Goal: Task Accomplishment & Management: Manage account settings

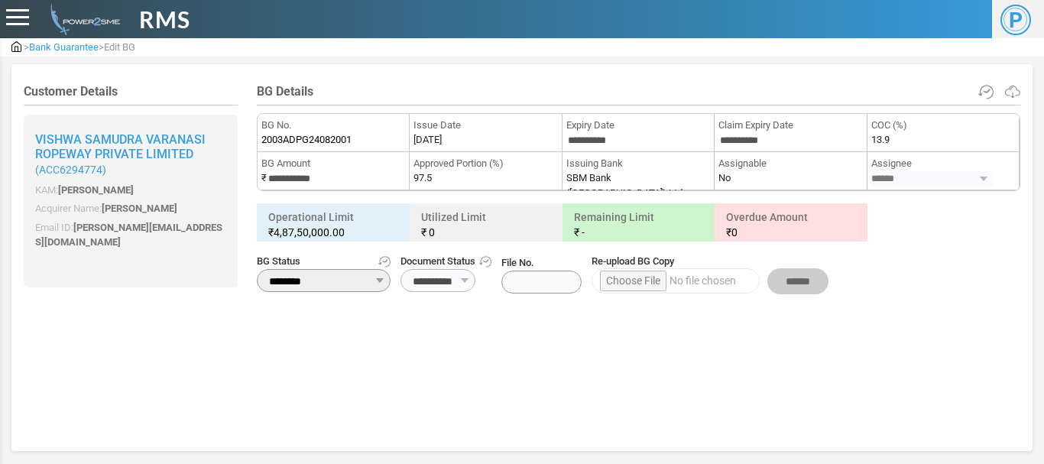
click at [20, 14] on div at bounding box center [17, 17] width 23 height 17
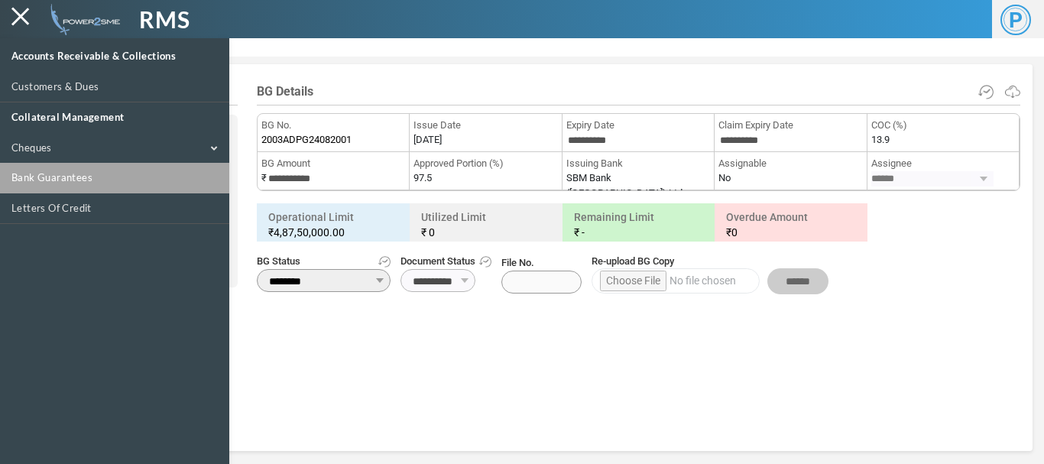
click at [67, 181] on link "Bank Guarantees" at bounding box center [114, 178] width 229 height 31
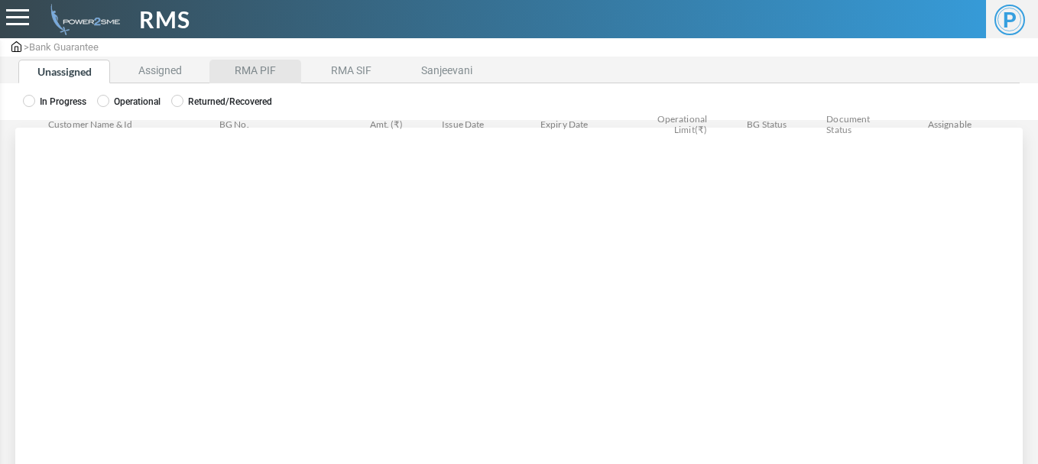
click at [263, 74] on li "RMA PIF" at bounding box center [255, 72] width 92 height 24
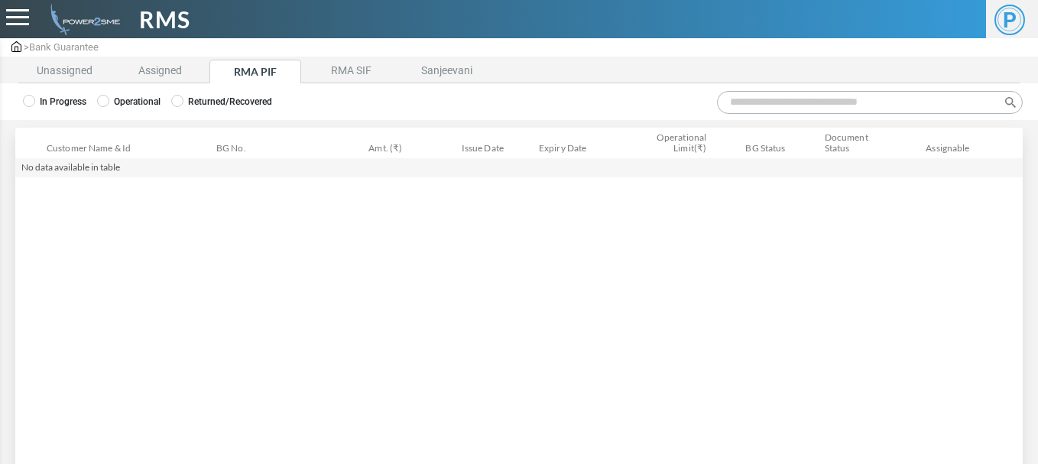
click at [124, 101] on label "Operational" at bounding box center [128, 102] width 63 height 14
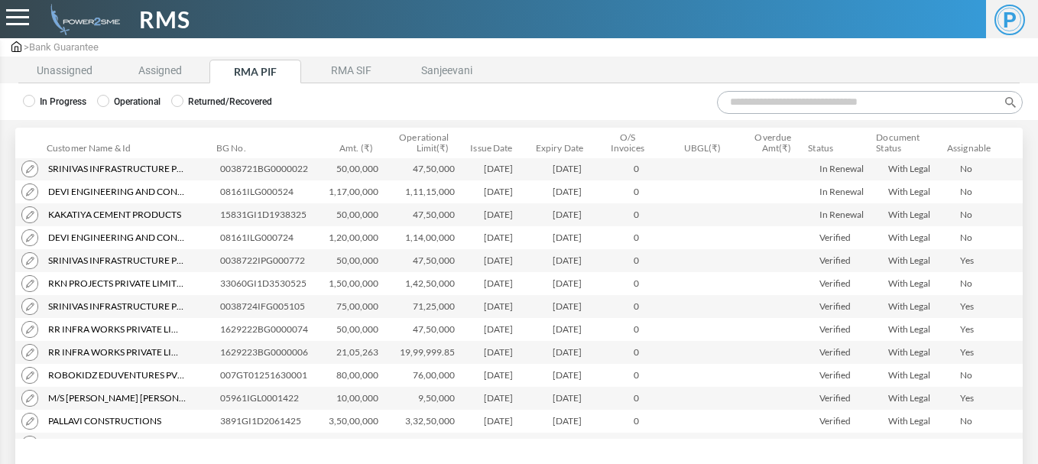
click at [748, 105] on input "Search:" at bounding box center [870, 102] width 306 height 23
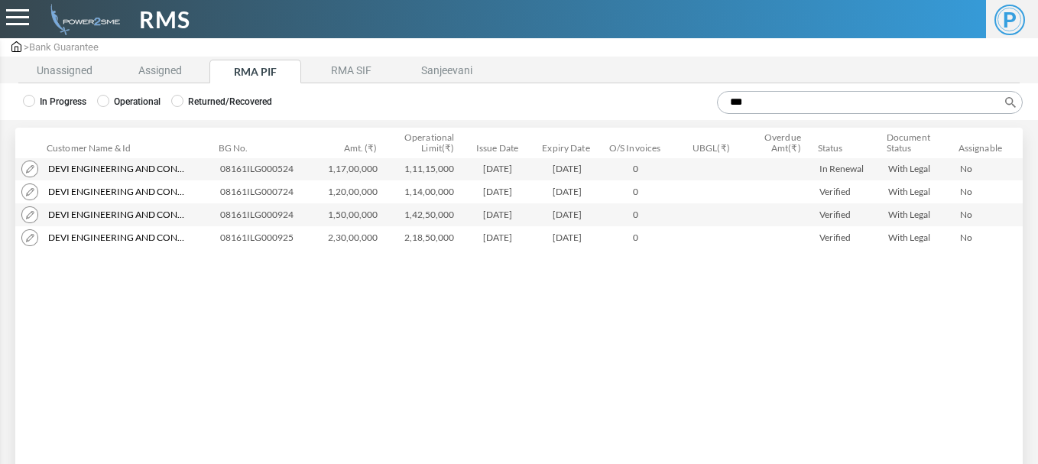
type input "***"
click at [31, 216] on img at bounding box center [29, 214] width 17 height 17
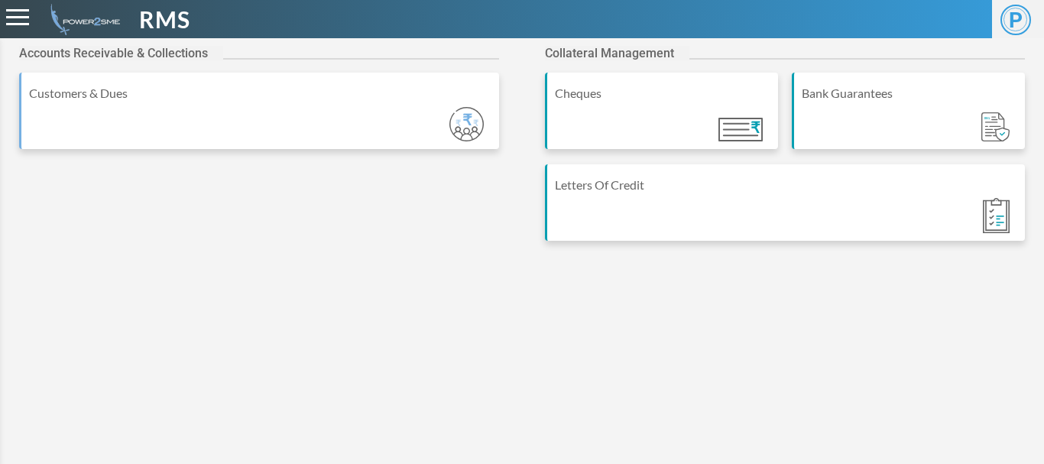
click at [28, 18] on span at bounding box center [17, 17] width 23 height 2
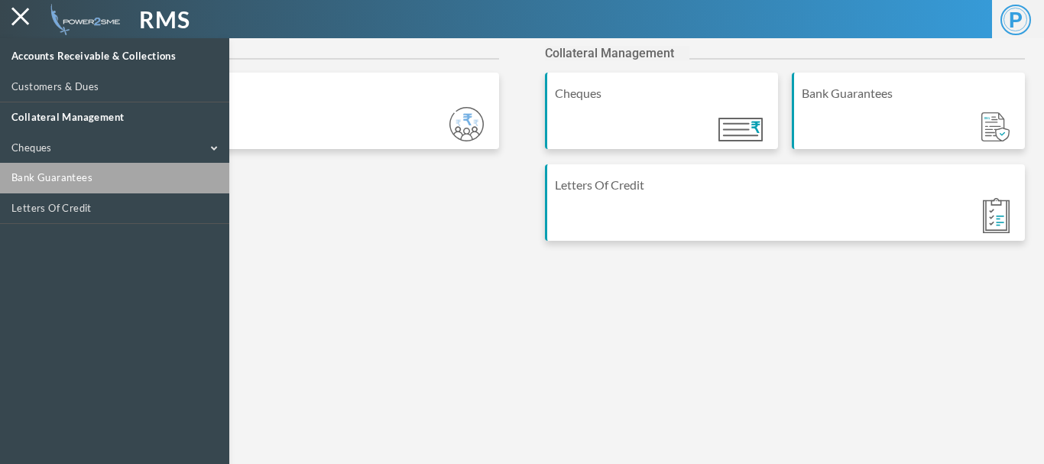
click at [62, 182] on link "Bank Guarantees" at bounding box center [114, 178] width 229 height 31
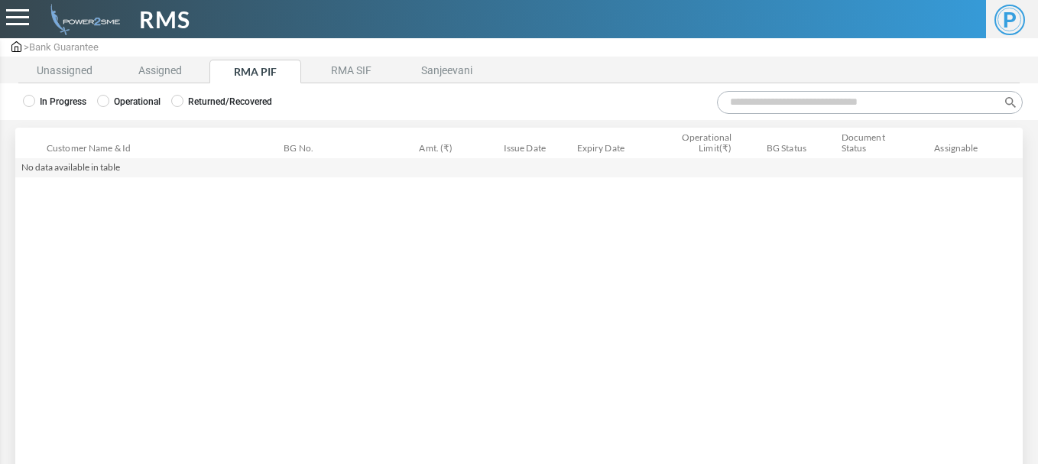
click at [139, 103] on label "Operational" at bounding box center [128, 102] width 63 height 14
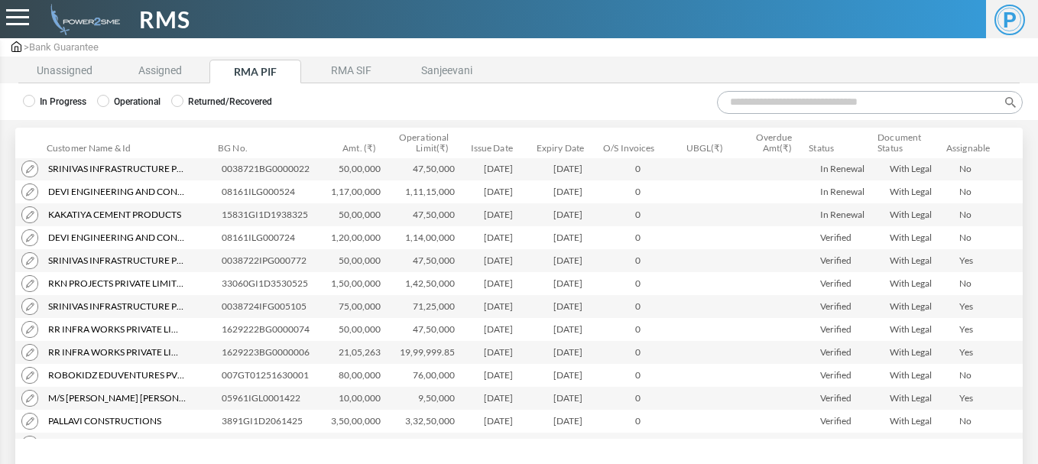
click at [745, 105] on input "Search:" at bounding box center [870, 102] width 306 height 23
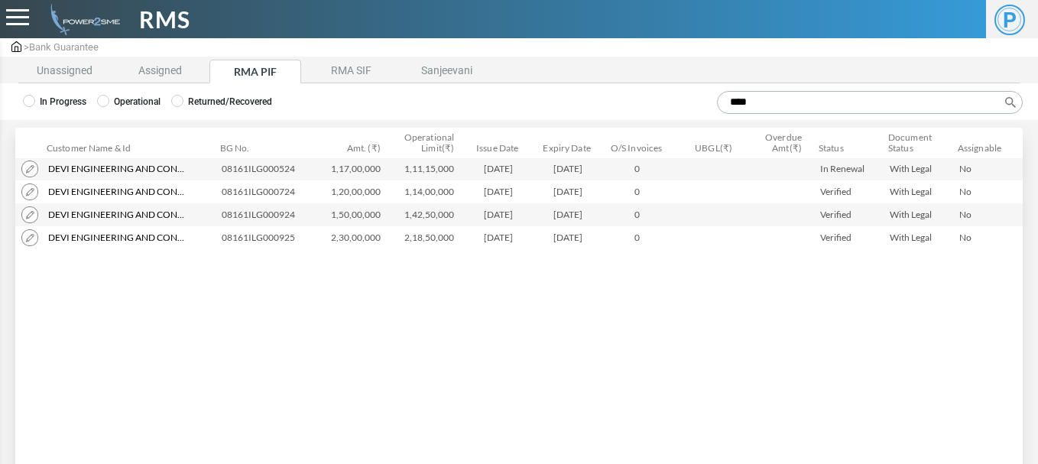
type input "****"
click at [28, 238] on img at bounding box center [29, 237] width 17 height 17
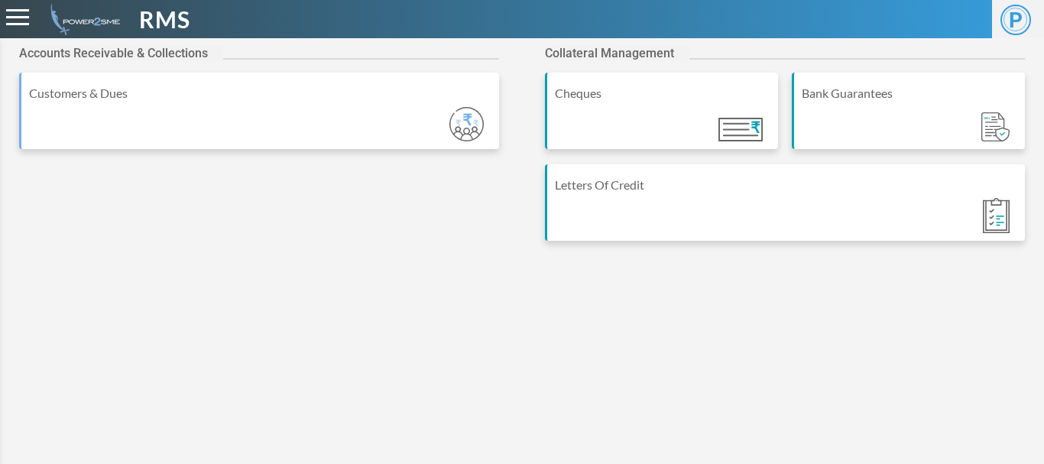
click at [11, 15] on div at bounding box center [17, 17] width 23 height 17
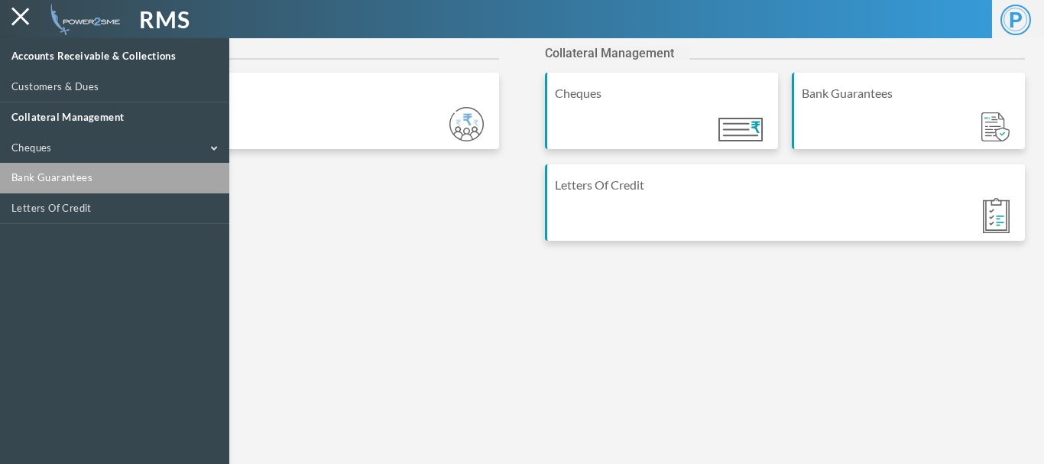
click at [37, 173] on link "Bank Guarantees" at bounding box center [114, 178] width 229 height 31
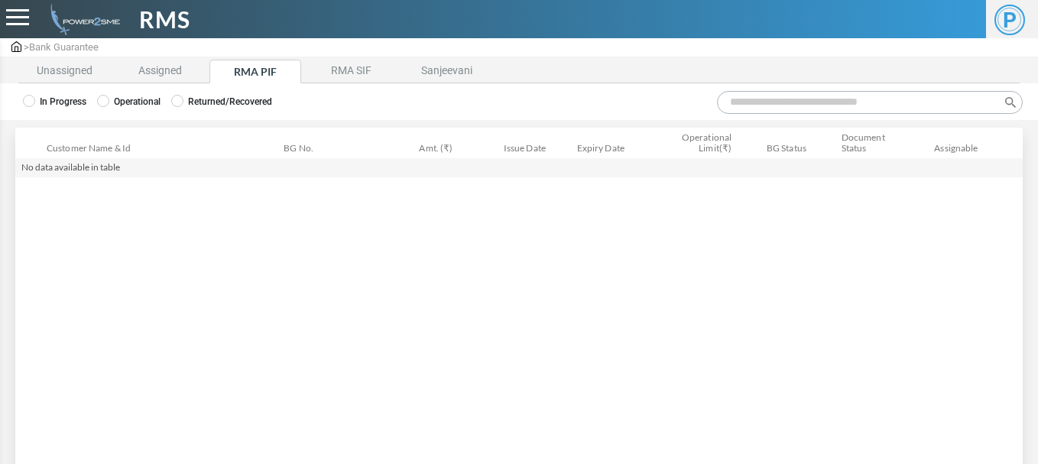
click at [133, 98] on label "Operational" at bounding box center [128, 102] width 63 height 14
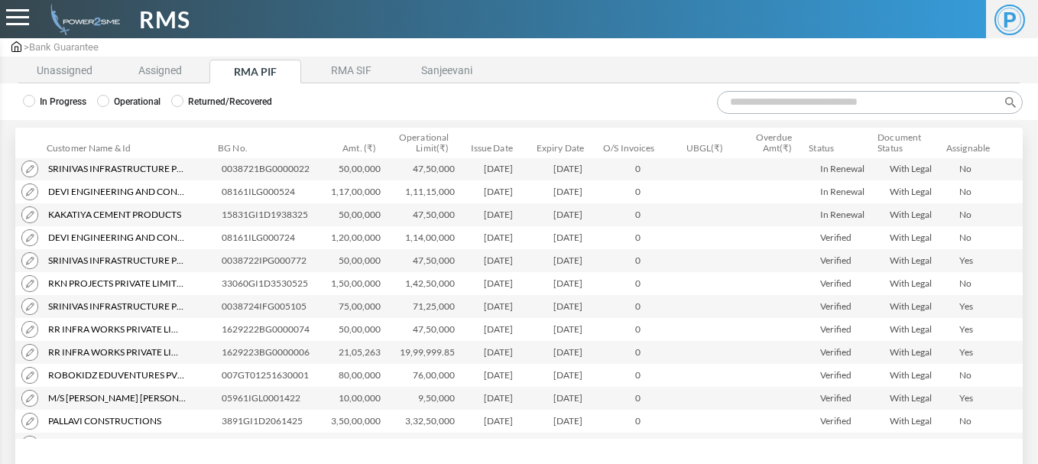
click at [751, 106] on input "Search:" at bounding box center [870, 102] width 306 height 23
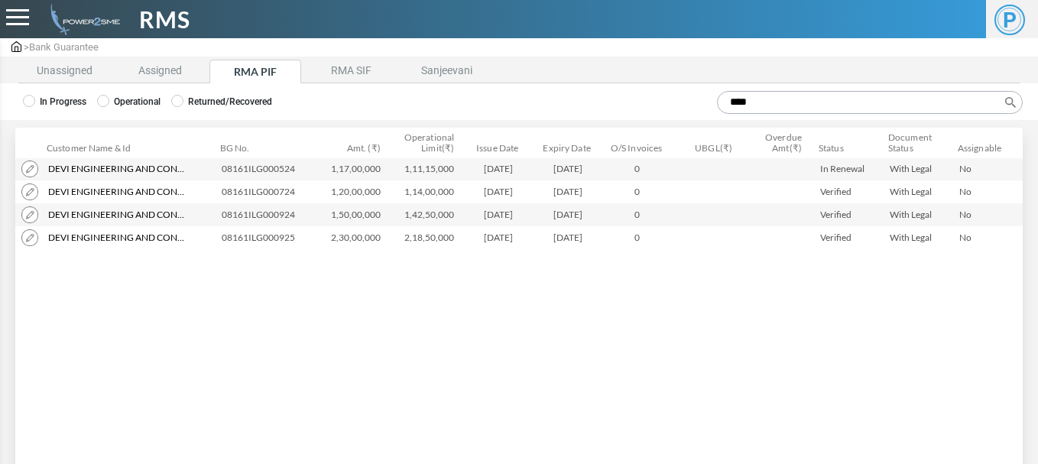
type input "****"
click at [28, 189] on img at bounding box center [29, 191] width 17 height 17
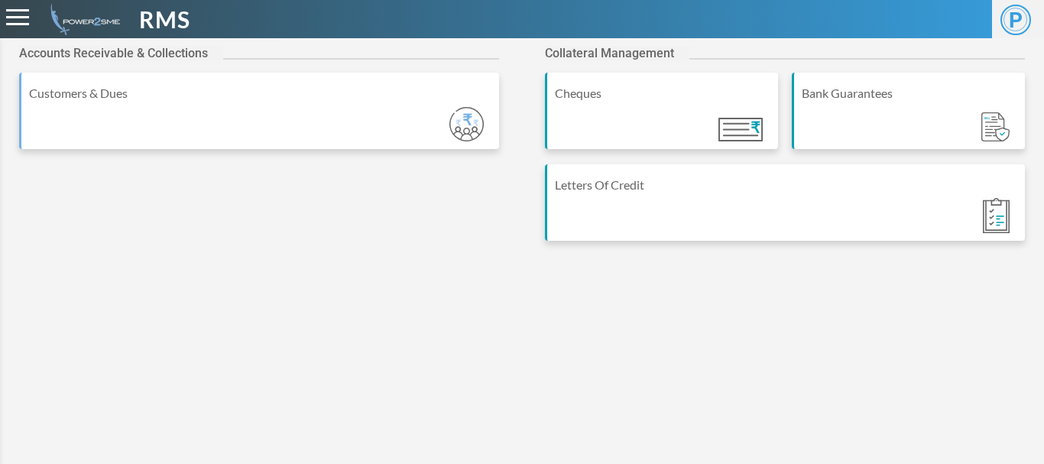
click at [21, 18] on div at bounding box center [17, 17] width 23 height 17
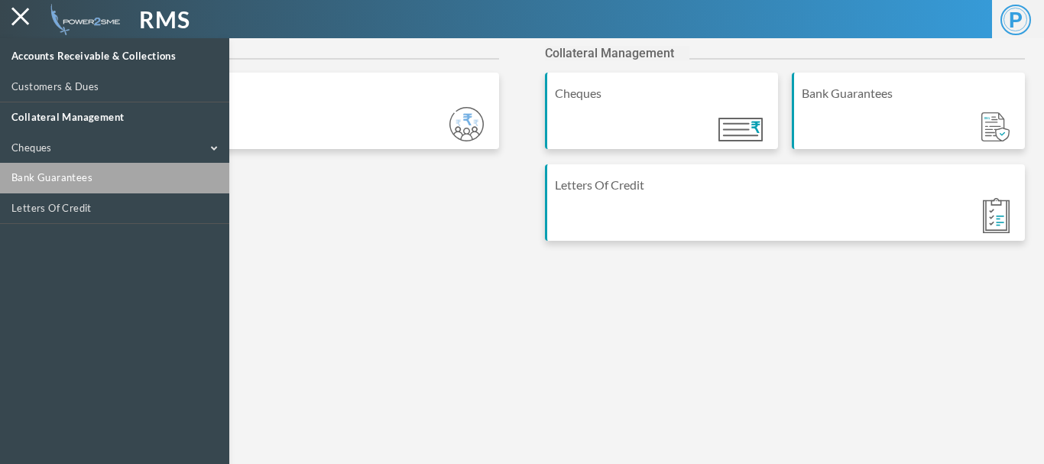
click at [44, 167] on link "Bank Guarantees" at bounding box center [114, 178] width 229 height 31
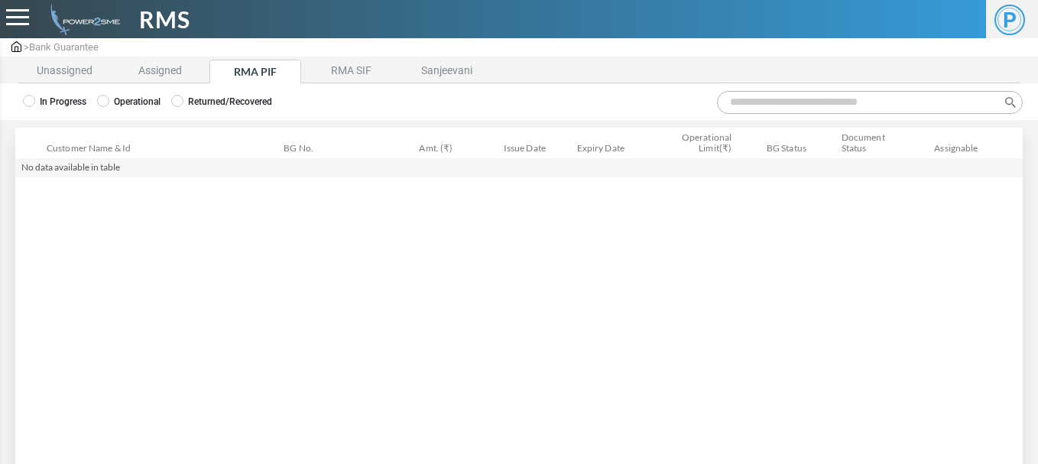
click at [130, 103] on label "Operational" at bounding box center [128, 102] width 63 height 14
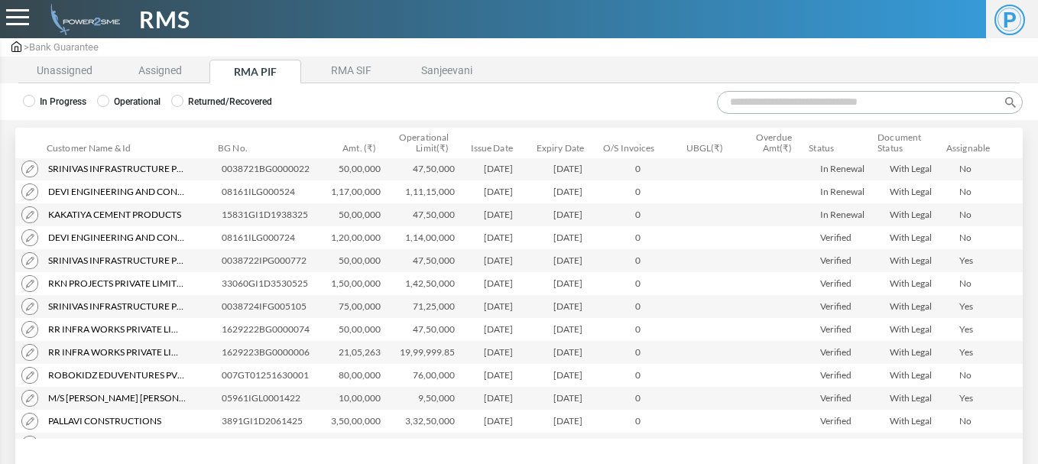
click at [750, 99] on input "Search:" at bounding box center [870, 102] width 306 height 23
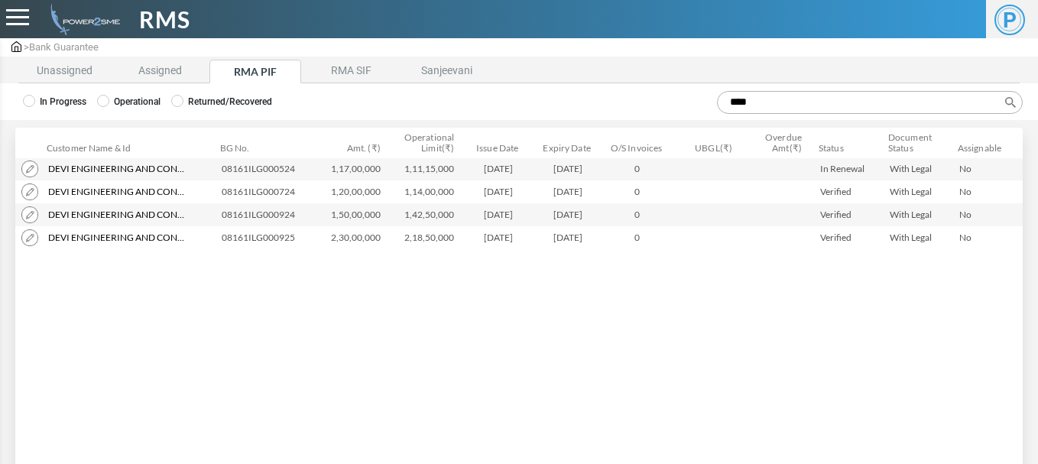
type input "****"
click at [29, 168] on img at bounding box center [29, 169] width 17 height 17
